Goal: Information Seeking & Learning: Learn about a topic

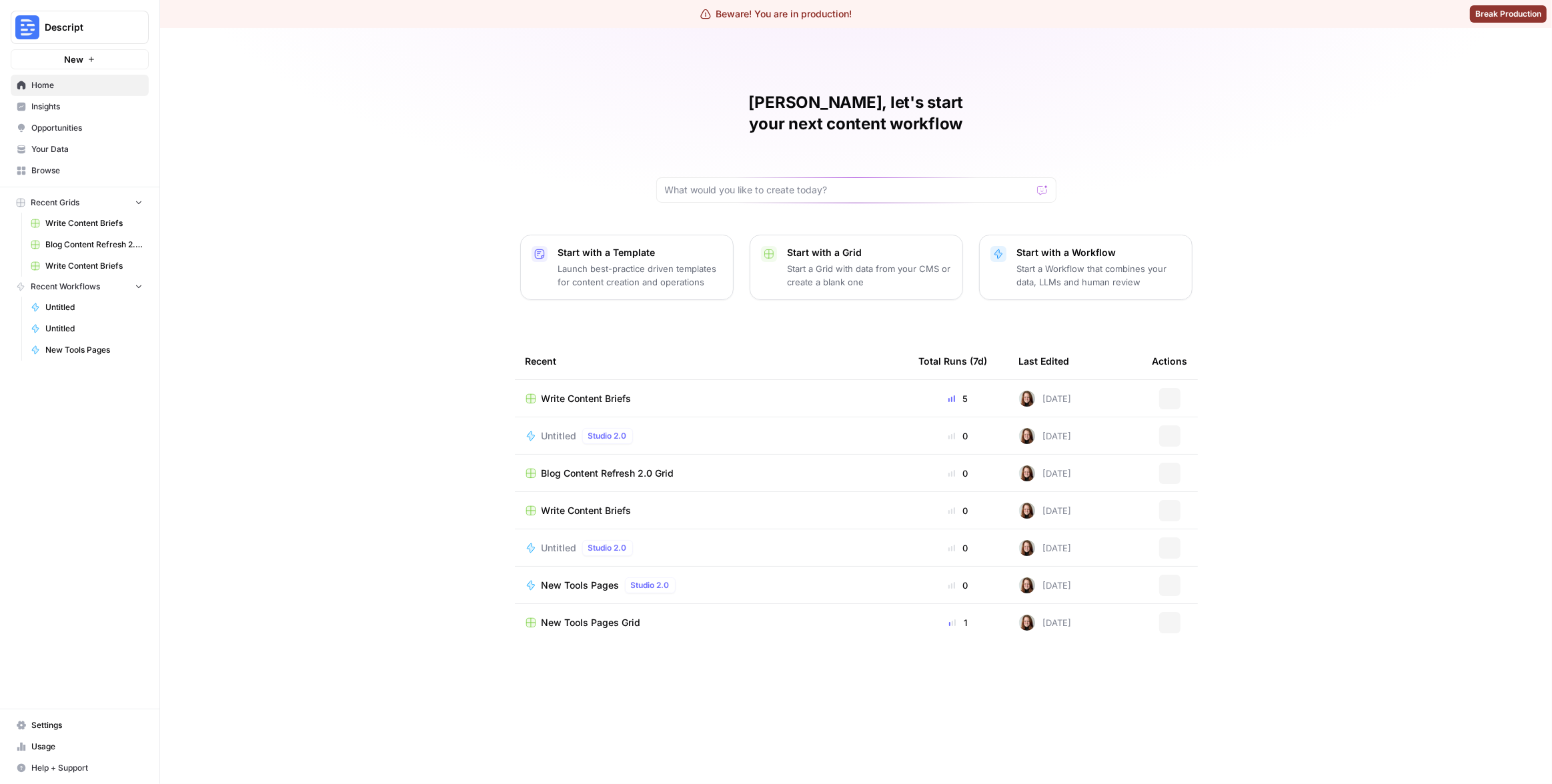
click at [178, 143] on div "[PERSON_NAME], let's start your next content workflow Start with a Template Lau…" at bounding box center [856, 406] width 1392 height 756
click at [63, 105] on span "Insights" at bounding box center [87, 107] width 111 height 12
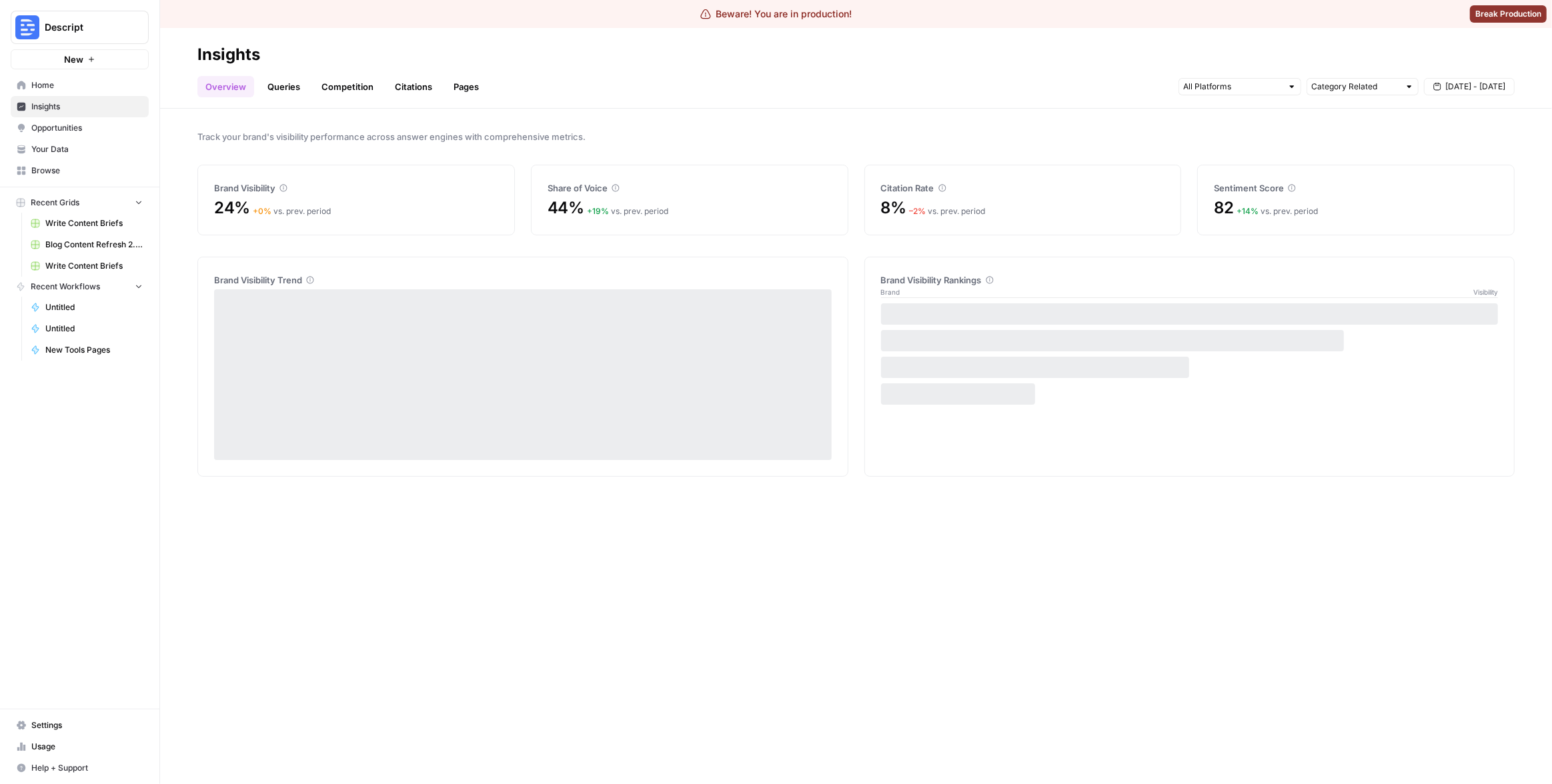
click at [462, 119] on div "Track your brand's visibility performance across answer engines with comprehens…" at bounding box center [856, 446] width 1392 height 676
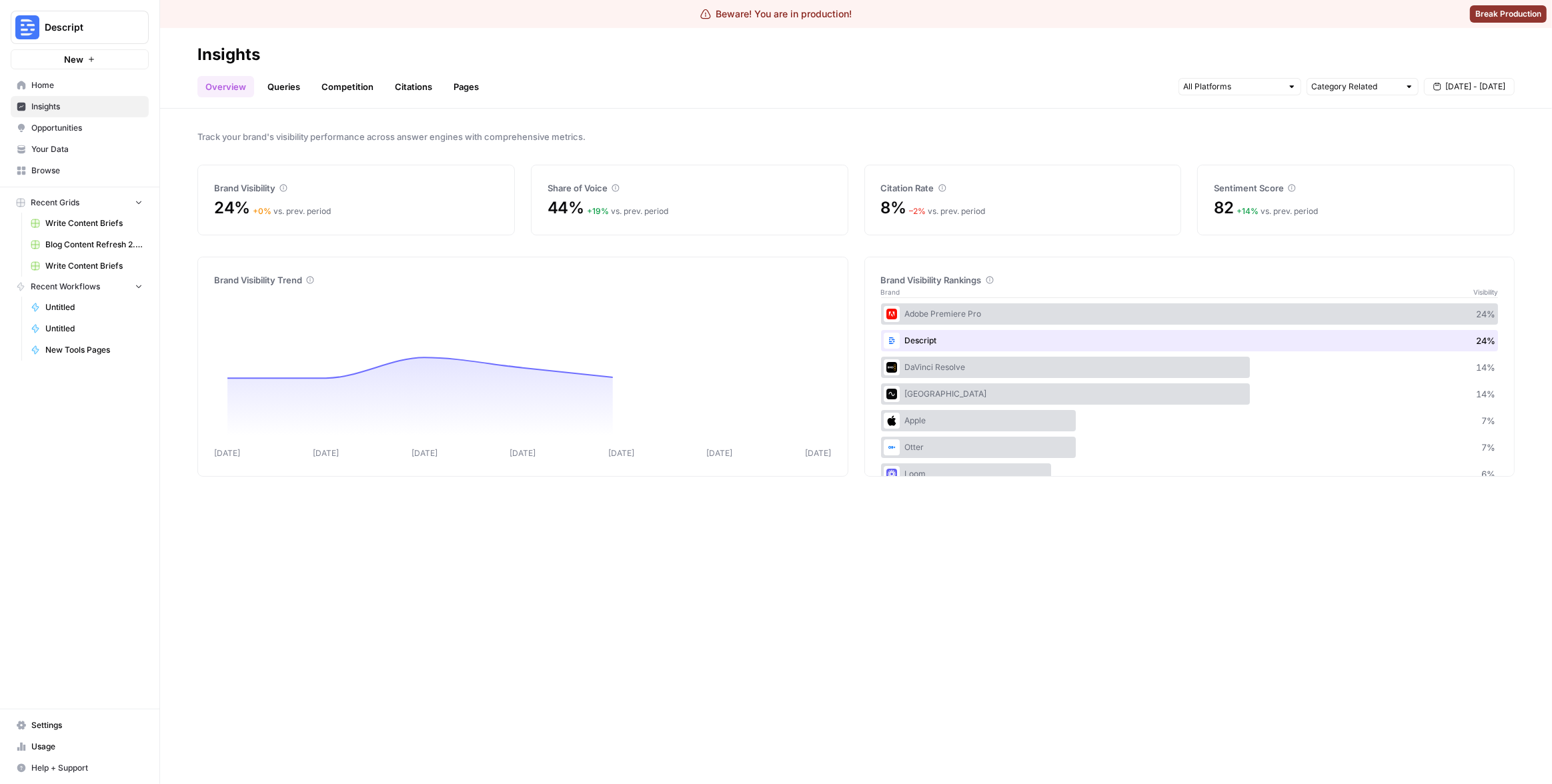
click at [411, 91] on link "Citations" at bounding box center [414, 87] width 53 height 21
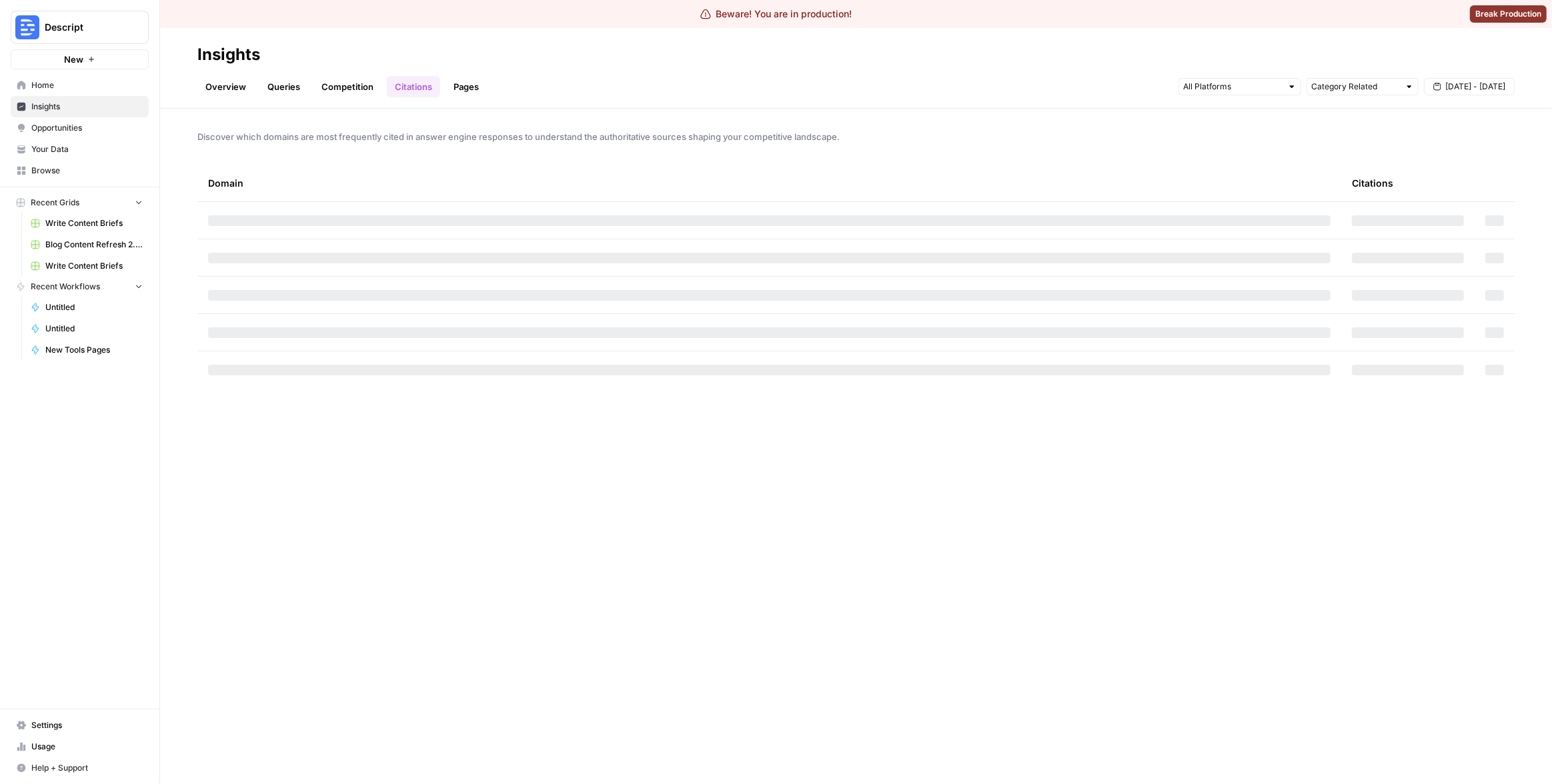
click at [452, 79] on link "Pages" at bounding box center [466, 87] width 41 height 21
click at [755, 162] on div "Analyze which website folders and pages are most frequently cited in answer eng…" at bounding box center [856, 446] width 1392 height 676
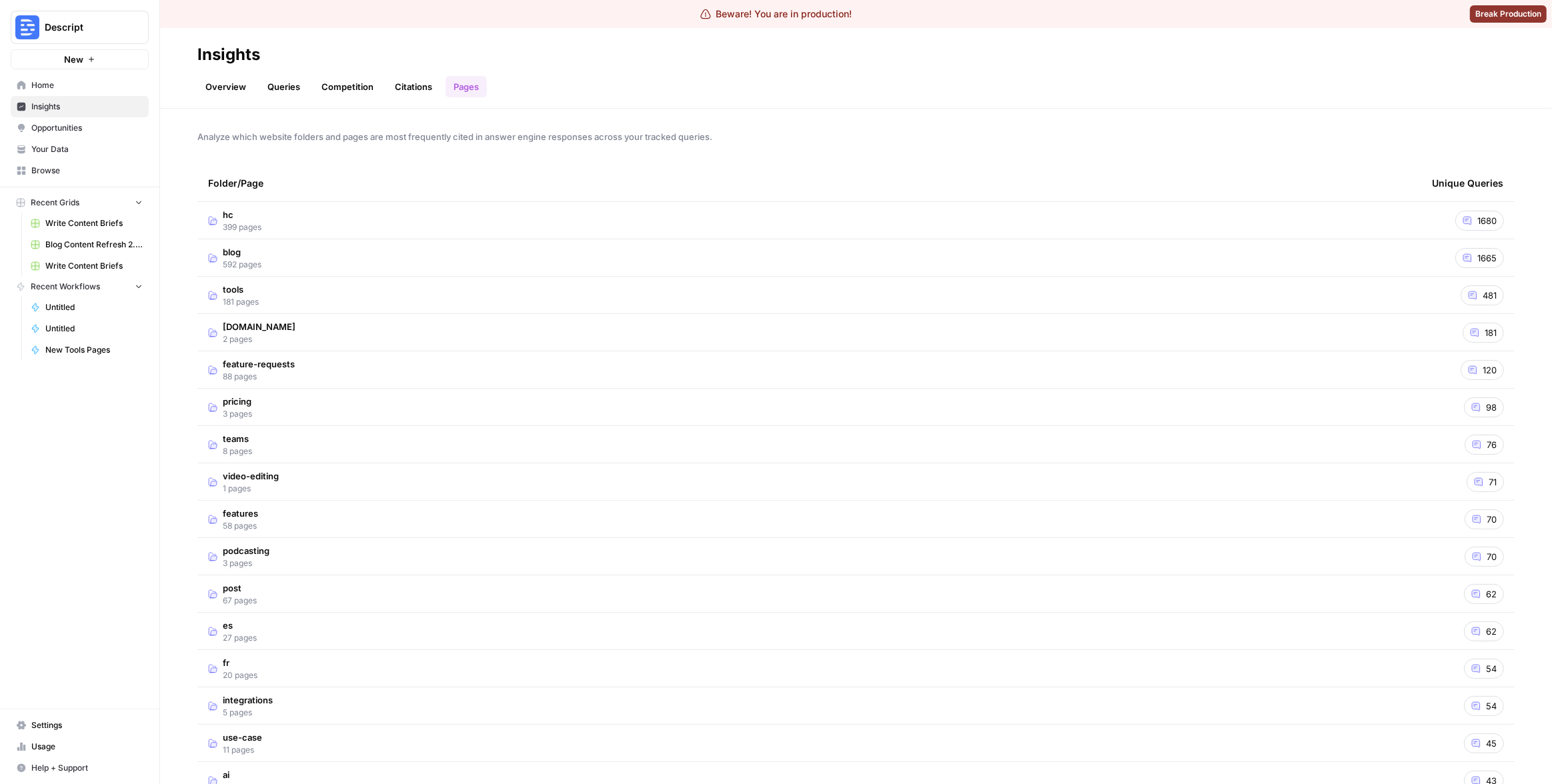
click at [562, 225] on td "hc 399 pages" at bounding box center [810, 220] width 1224 height 37
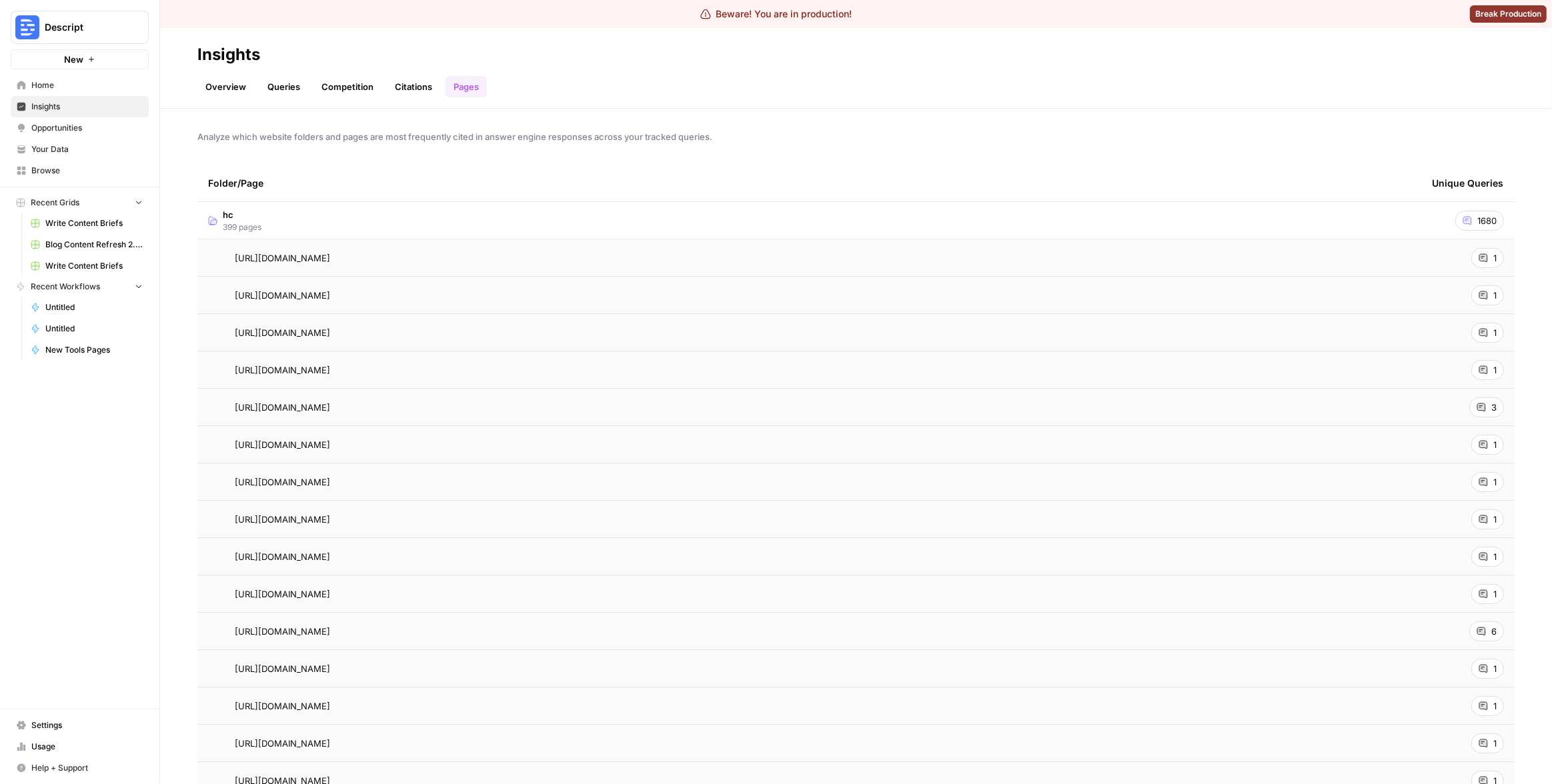
click at [581, 225] on td "hc 399 pages" at bounding box center [810, 220] width 1224 height 37
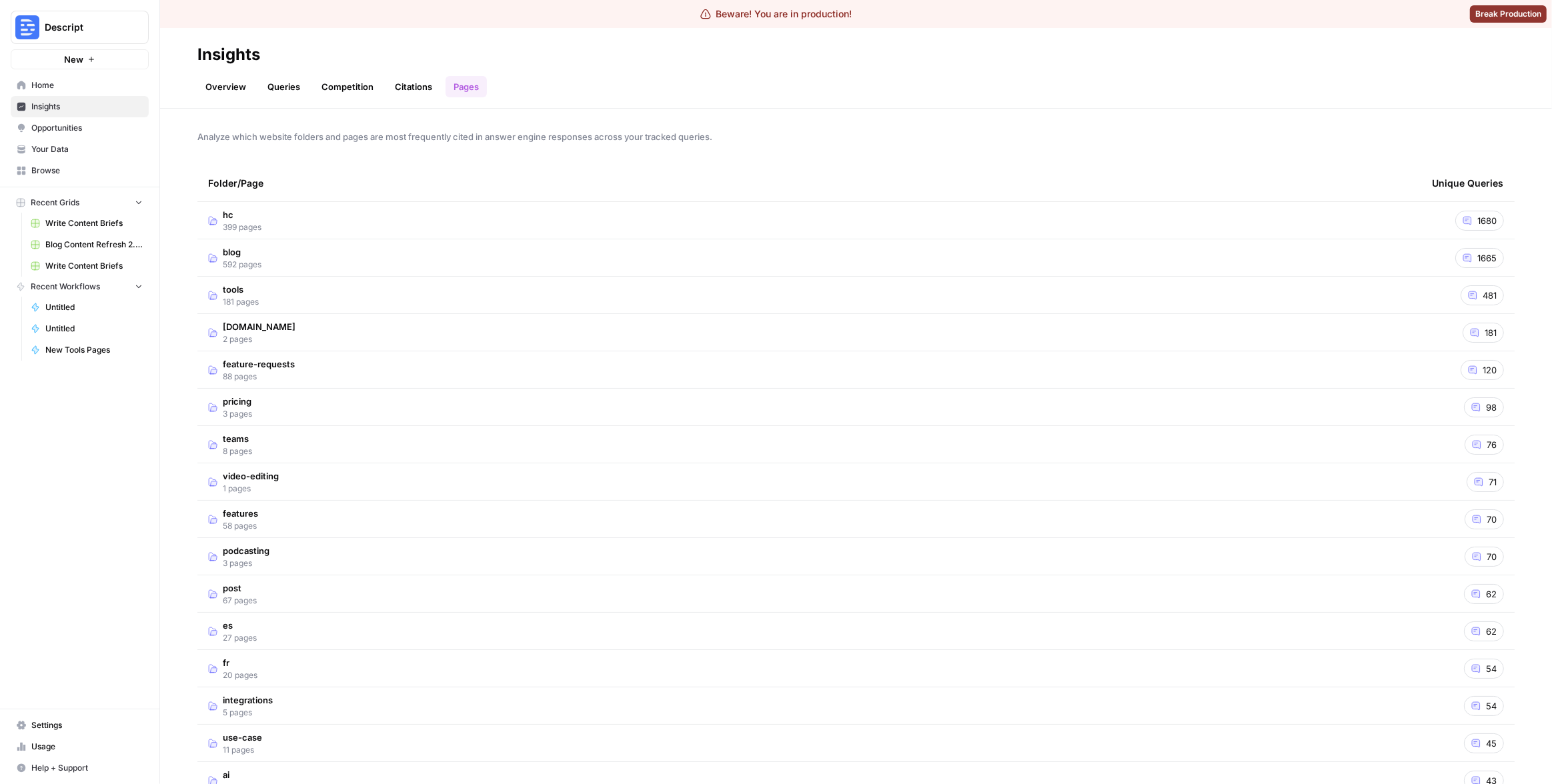
click at [681, 260] on td "blog 592 pages" at bounding box center [810, 258] width 1224 height 37
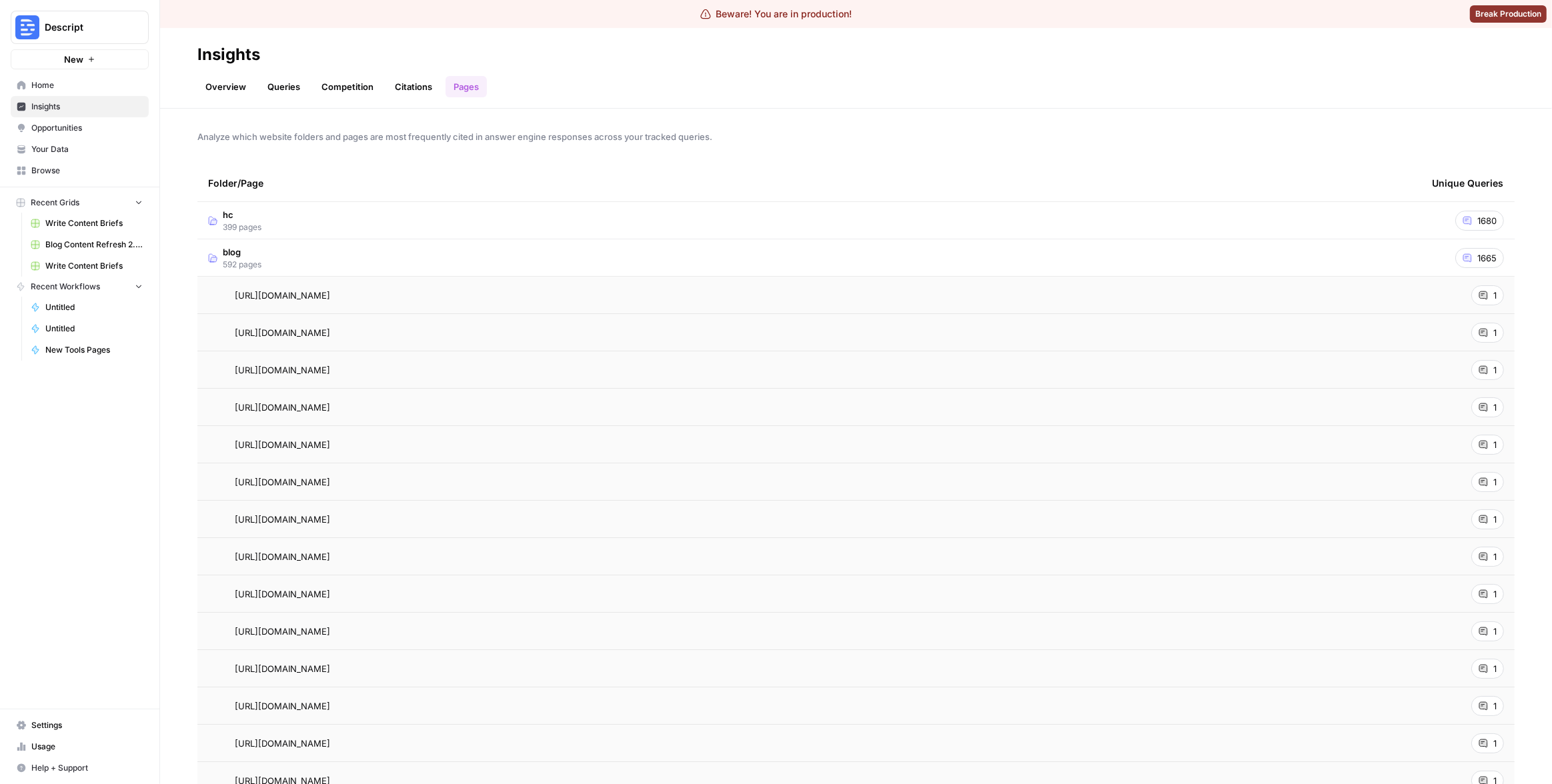
click at [676, 262] on td "blog 592 pages" at bounding box center [810, 258] width 1224 height 37
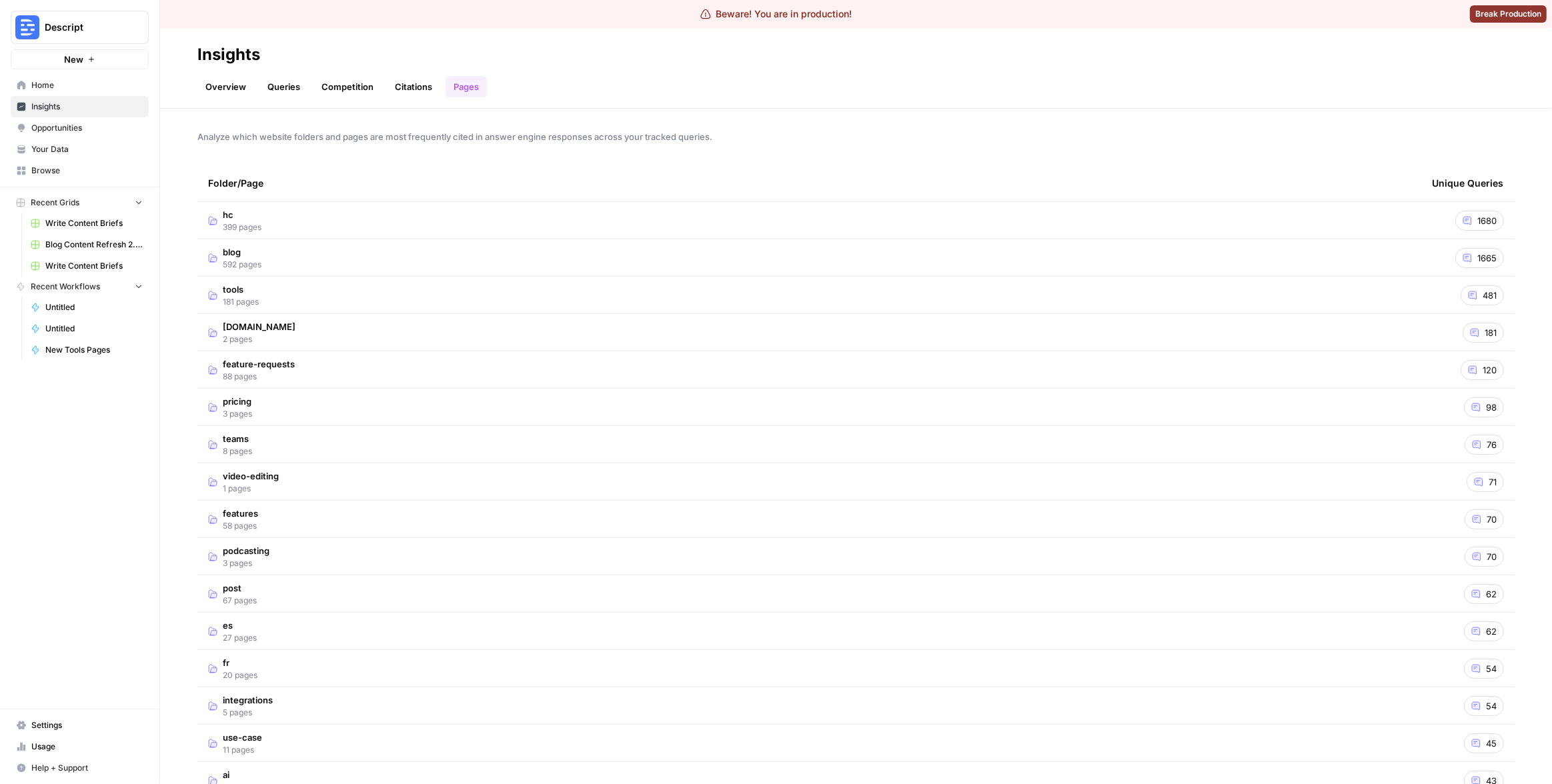
click at [676, 166] on div "Folder/Page" at bounding box center [810, 183] width 1203 height 37
click at [599, 349] on td "[DOMAIN_NAME] 2 pages" at bounding box center [810, 333] width 1224 height 37
click at [599, 345] on td "[DOMAIN_NAME] 2 pages" at bounding box center [810, 333] width 1224 height 37
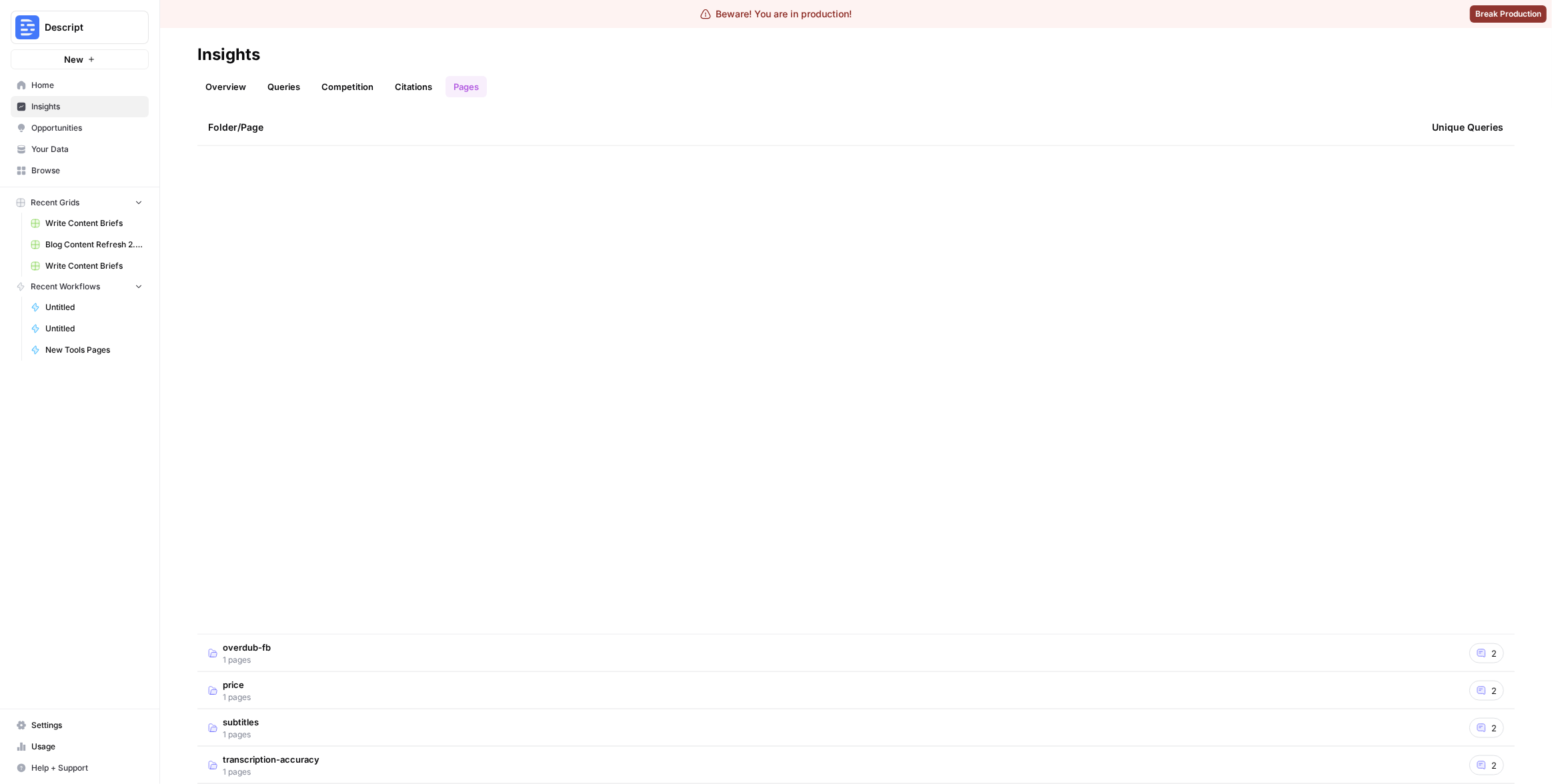
scroll to position [1011, 0]
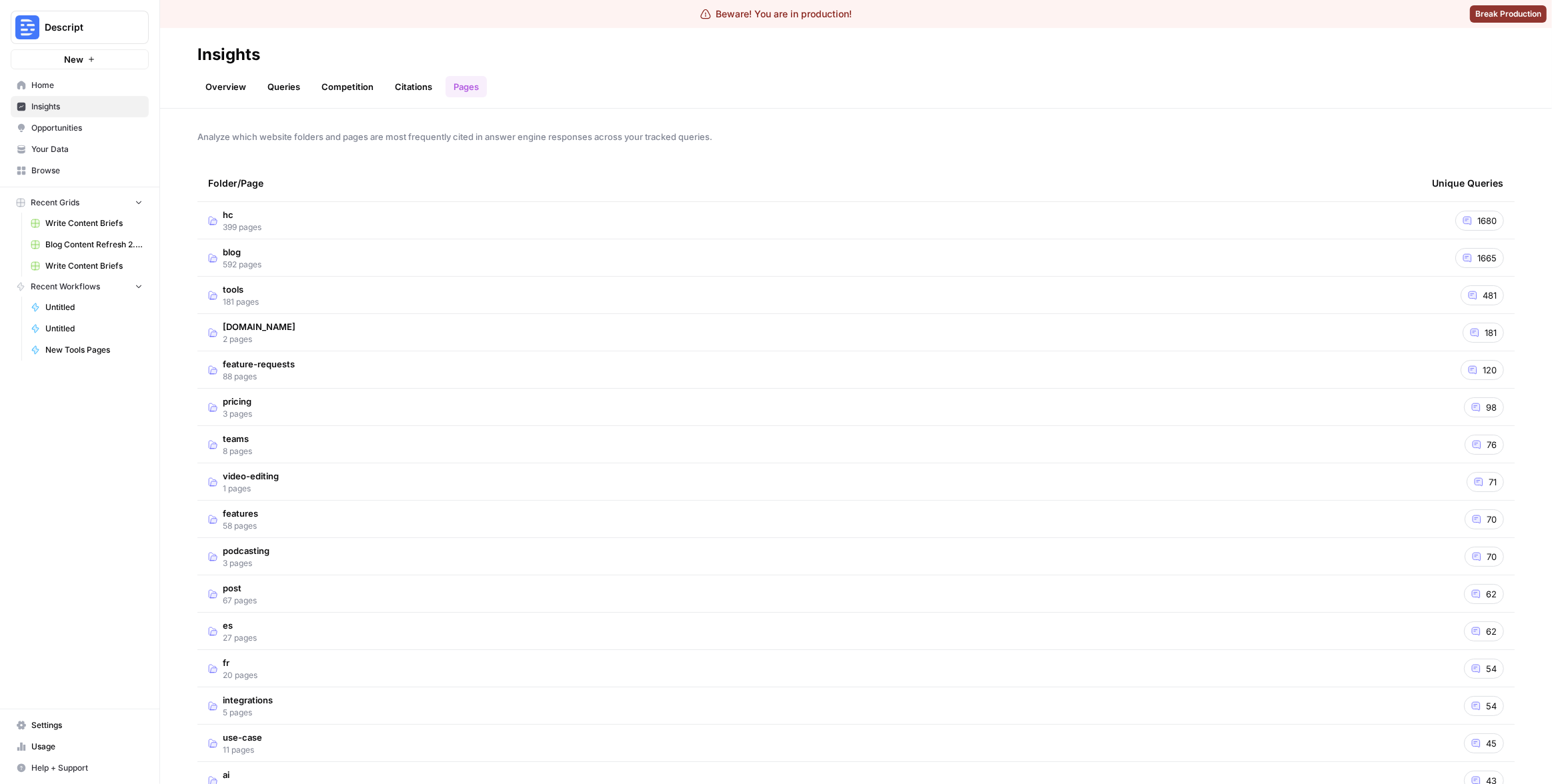
click at [522, 419] on td "pricing 3 pages" at bounding box center [810, 407] width 1224 height 37
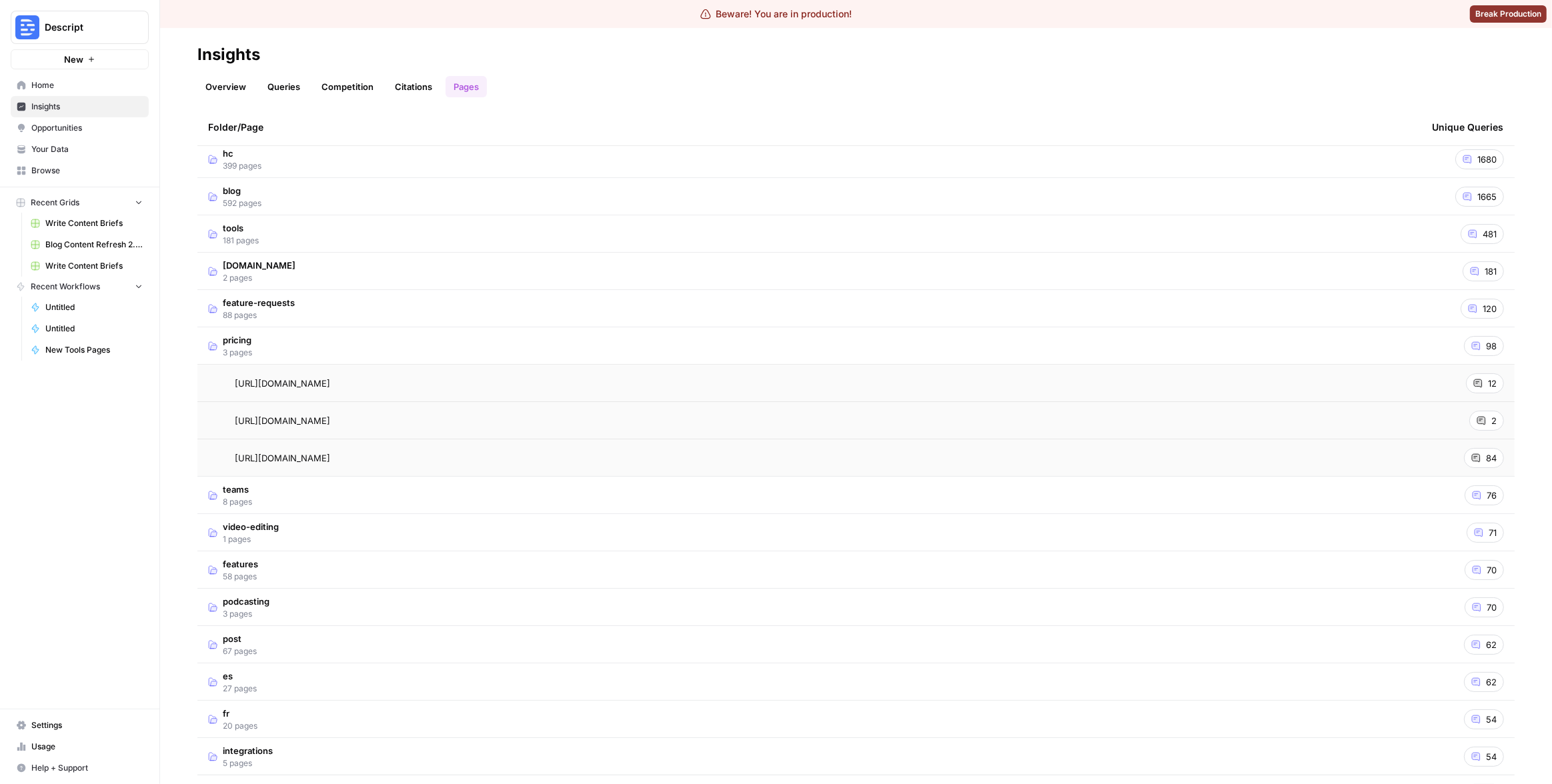
click at [120, 470] on div "Descript New Home Insights Opportunities Your Data Browse Recent Grids Write Co…" at bounding box center [79, 392] width 159 height 784
